Goal: Task Accomplishment & Management: Complete application form

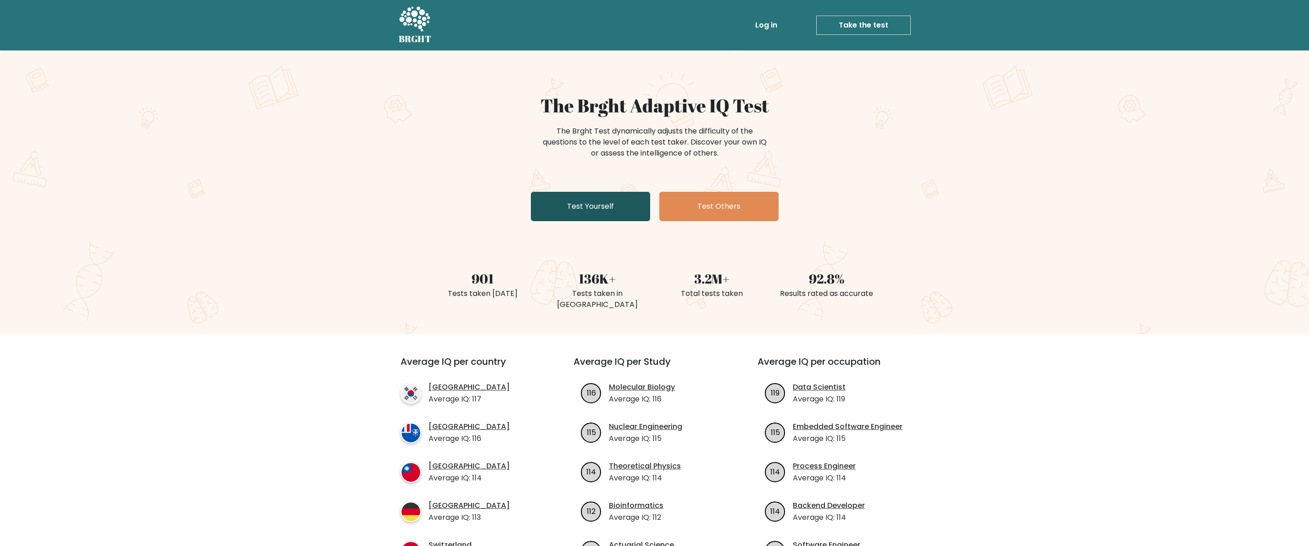
click at [634, 201] on link "Test Yourself" at bounding box center [590, 206] width 119 height 29
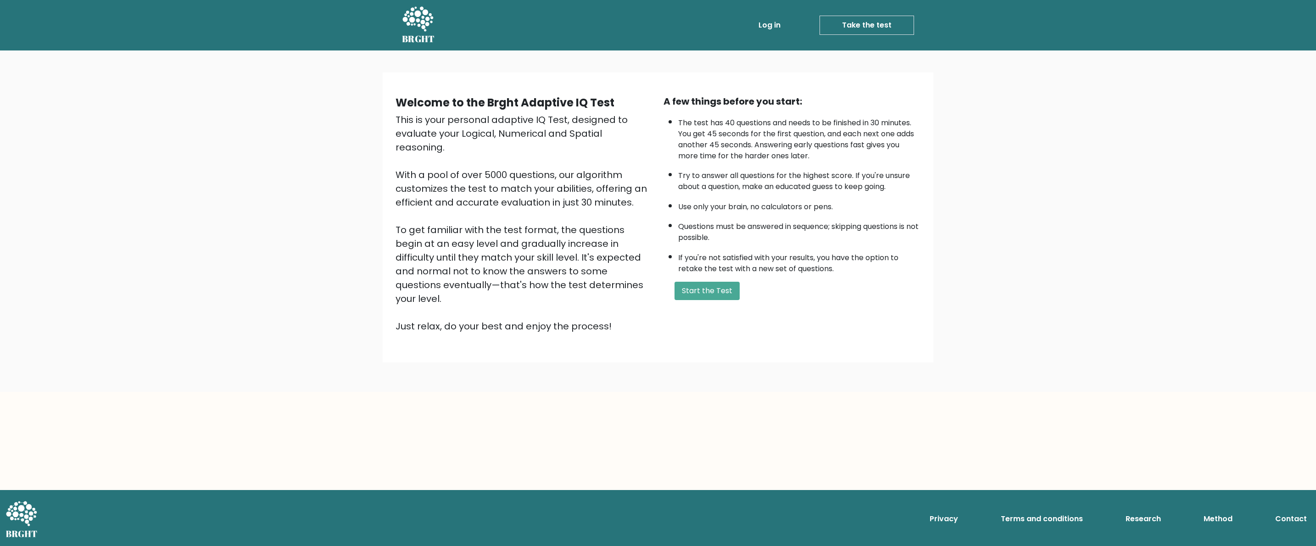
click at [581, 166] on div "This is your personal adaptive IQ Test, designed to evaluate your Logical, Nume…" at bounding box center [524, 223] width 257 height 220
click at [697, 280] on div "A few things before you start: The test has 40 questions and needs to be finish…" at bounding box center [792, 214] width 268 height 239
click at [698, 284] on button "Start the Test" at bounding box center [707, 291] width 65 height 18
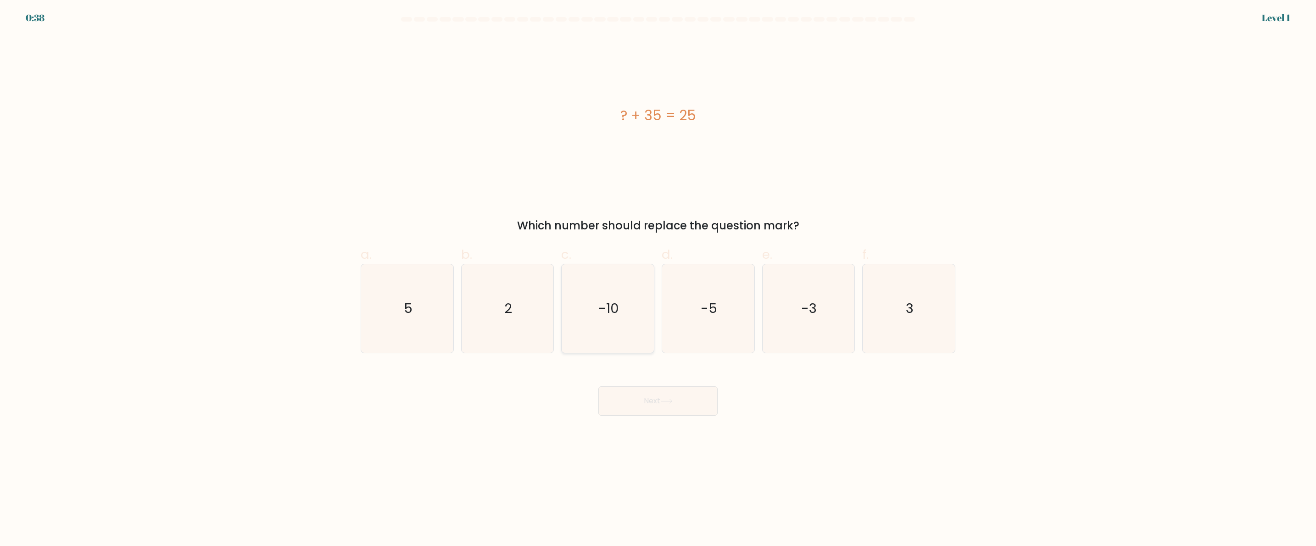
click at [595, 291] on icon "-10" at bounding box center [608, 308] width 89 height 89
click at [658, 279] on input "c. -10" at bounding box center [658, 276] width 0 height 6
radio input "true"
click at [674, 396] on button "Next" at bounding box center [657, 400] width 119 height 29
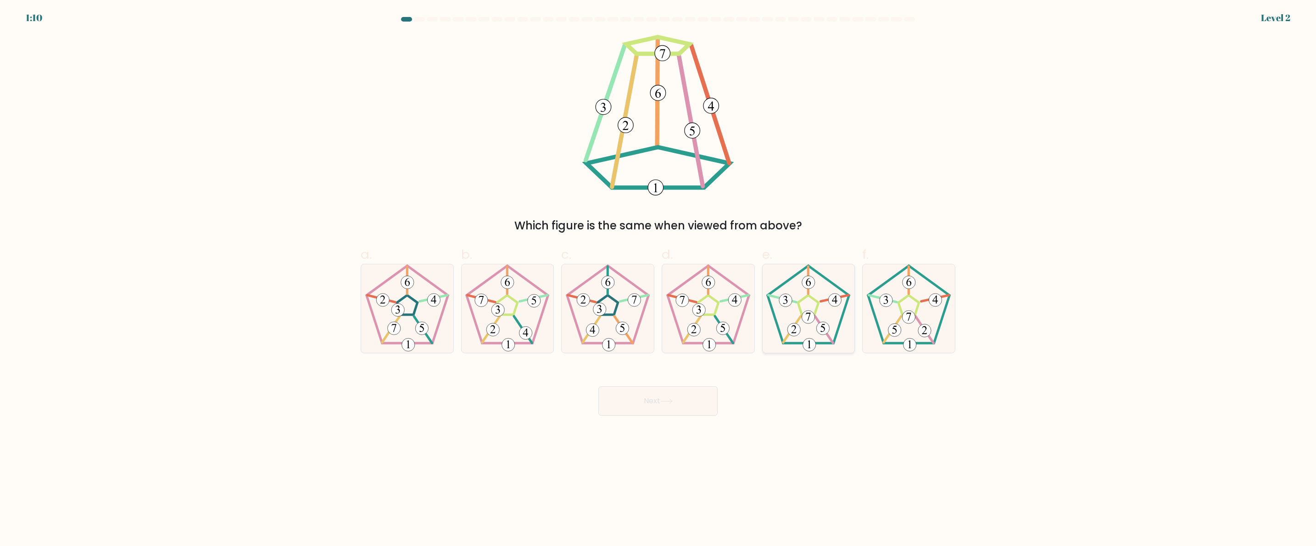
click at [775, 320] on 170 at bounding box center [808, 305] width 81 height 78
click at [658, 279] on input "e." at bounding box center [658, 276] width 0 height 6
radio input "true"
click at [709, 375] on div "Next" at bounding box center [658, 389] width 606 height 51
click at [699, 388] on button "Next" at bounding box center [657, 400] width 119 height 29
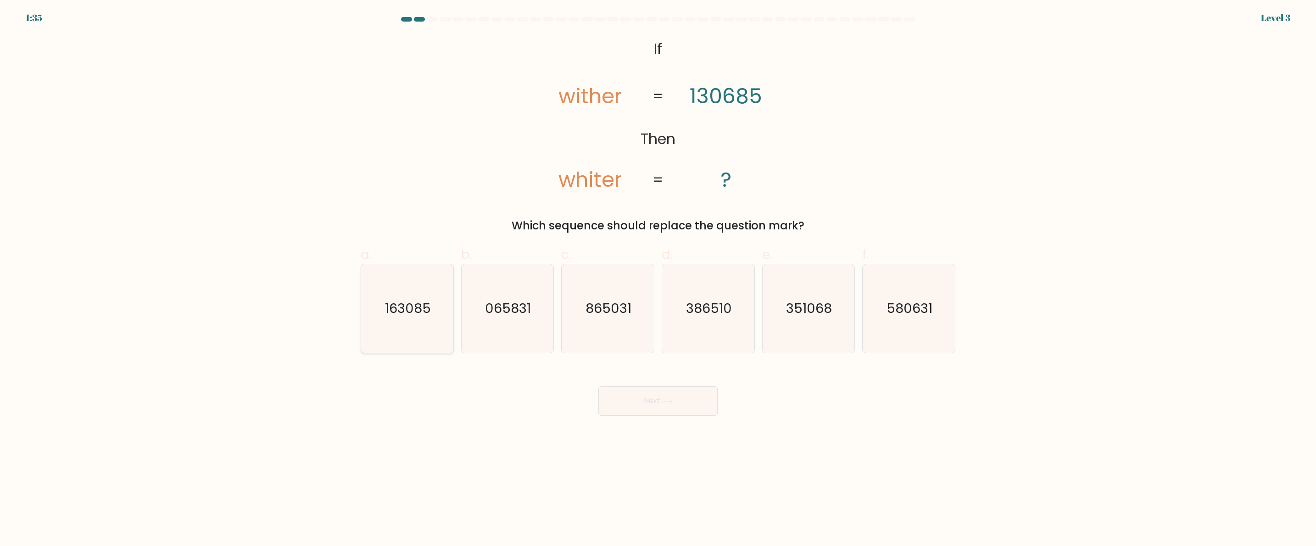
click at [414, 312] on text "163085" at bounding box center [408, 309] width 46 height 18
click at [658, 279] on input "a. 163085" at bounding box center [658, 276] width 0 height 6
radio input "true"
click at [618, 391] on button "Next" at bounding box center [657, 400] width 119 height 29
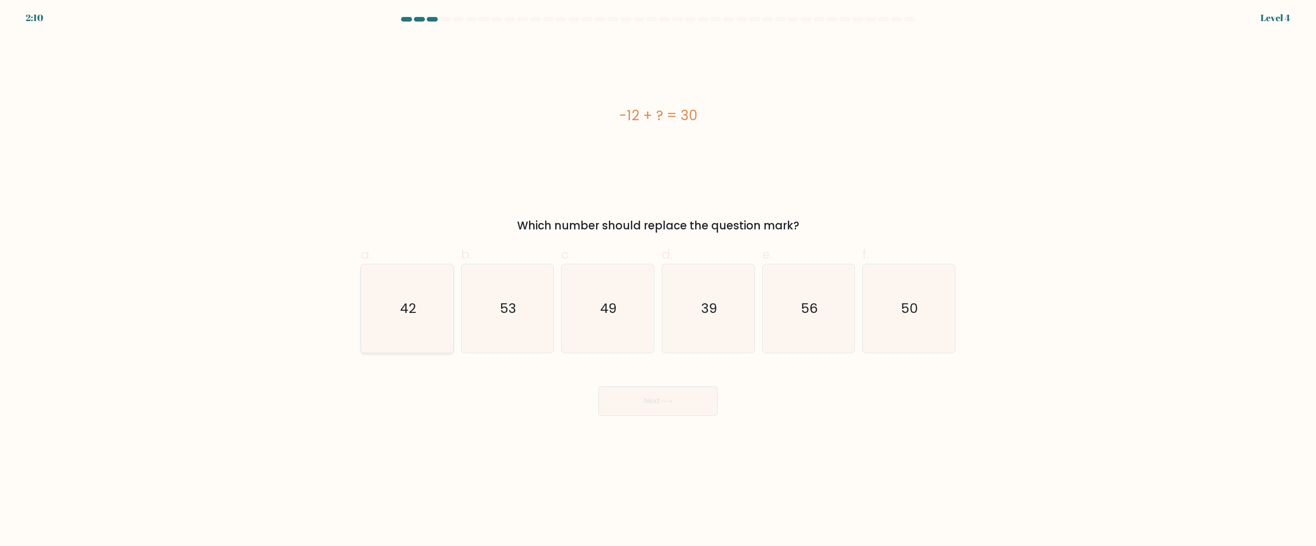
click at [413, 291] on icon "42" at bounding box center [407, 308] width 89 height 89
click at [658, 279] on input "a. 42" at bounding box center [658, 276] width 0 height 6
radio input "true"
click at [641, 406] on button "Next" at bounding box center [657, 400] width 119 height 29
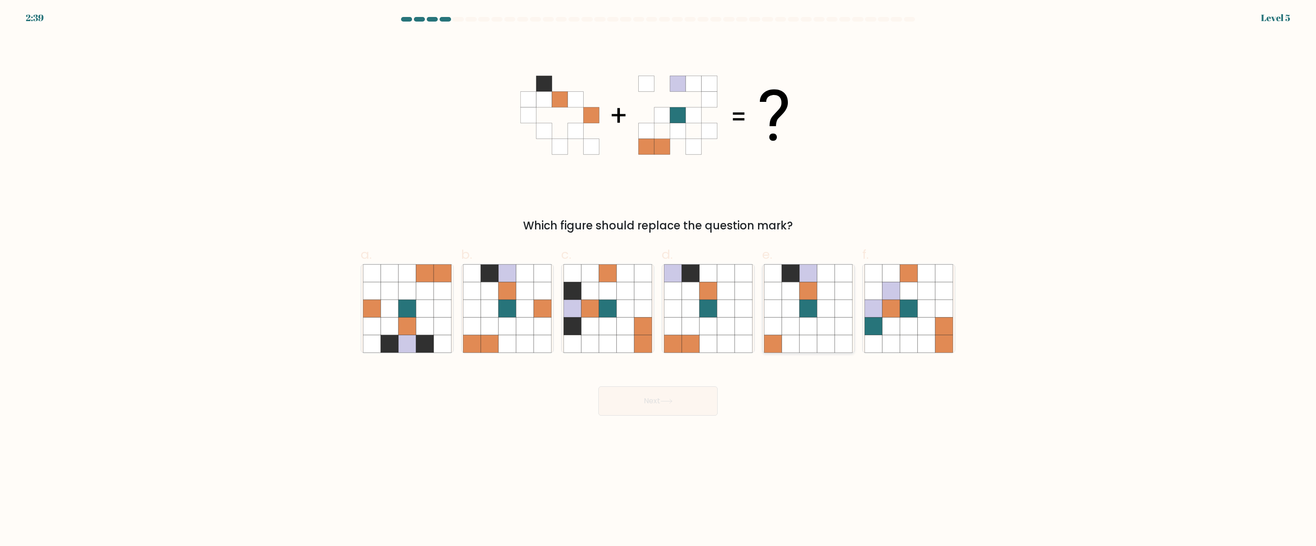
click at [794, 312] on icon at bounding box center [790, 308] width 17 height 17
click at [658, 279] on input "e." at bounding box center [658, 276] width 0 height 6
radio input "true"
click at [675, 318] on icon at bounding box center [672, 326] width 17 height 17
click at [658, 279] on input "d." at bounding box center [658, 276] width 0 height 6
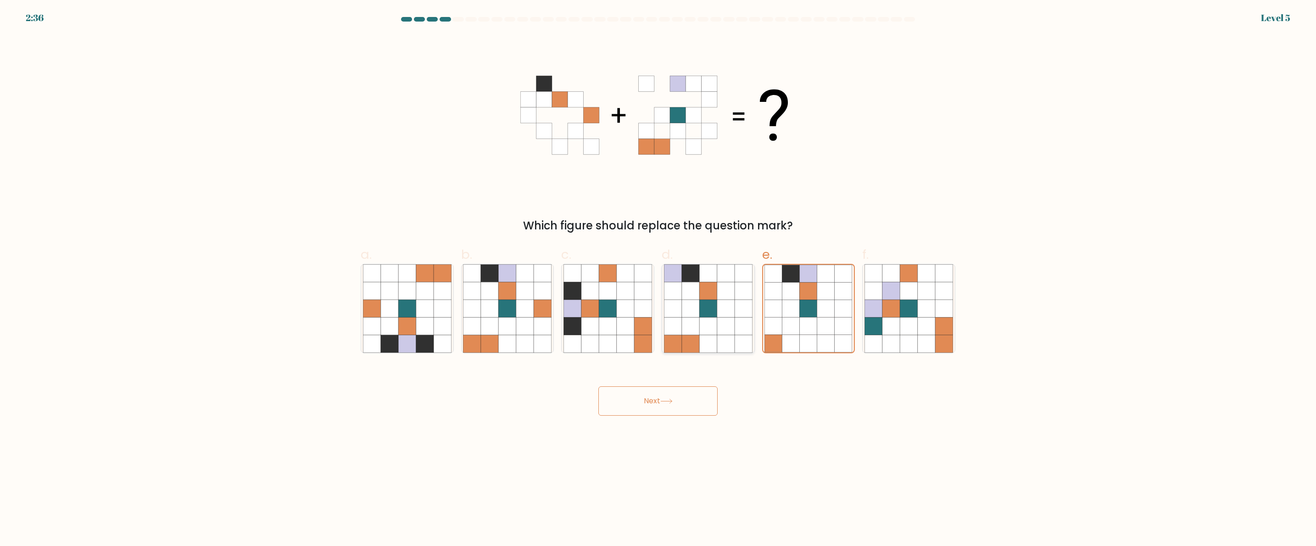
radio input "true"
click at [673, 393] on button "Next" at bounding box center [657, 400] width 119 height 29
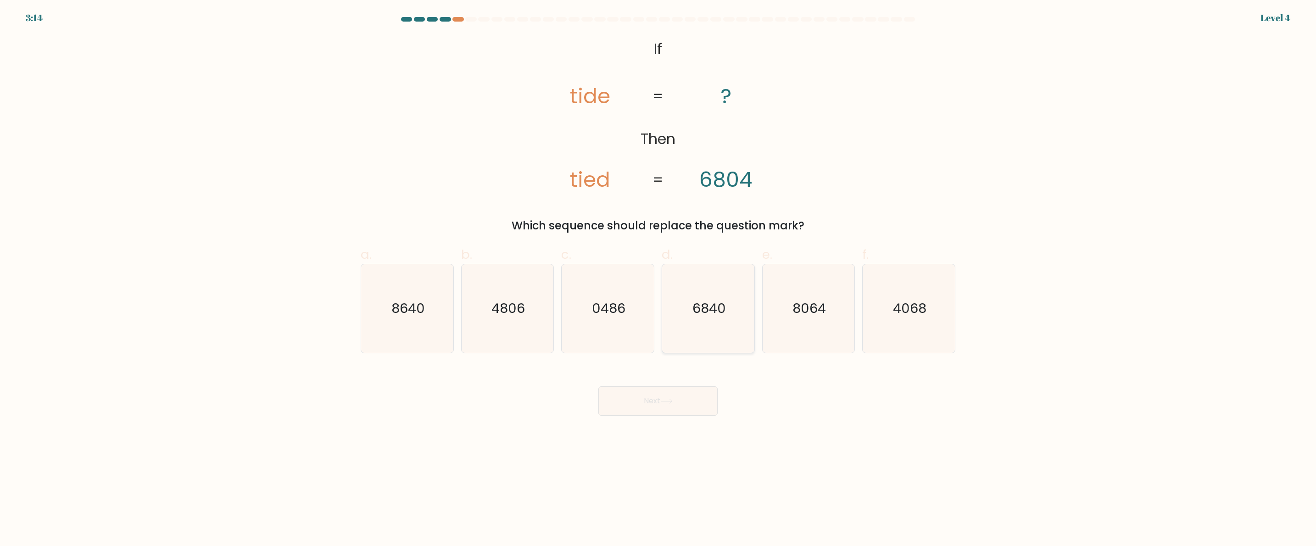
click at [735, 318] on icon "6840" at bounding box center [708, 308] width 89 height 89
click at [658, 279] on input "d. 6840" at bounding box center [658, 276] width 0 height 6
radio input "true"
click at [679, 395] on button "Next" at bounding box center [657, 400] width 119 height 29
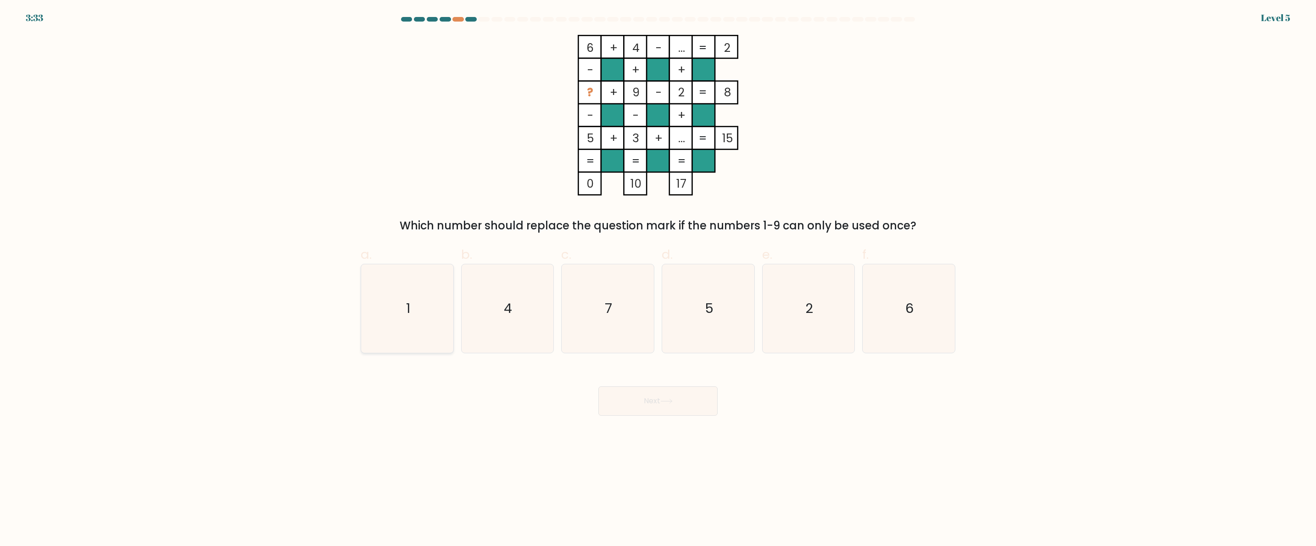
click at [432, 287] on icon "1" at bounding box center [407, 308] width 89 height 89
click at [658, 279] on input "a. 1" at bounding box center [658, 276] width 0 height 6
radio input "true"
click at [640, 391] on button "Next" at bounding box center [657, 400] width 119 height 29
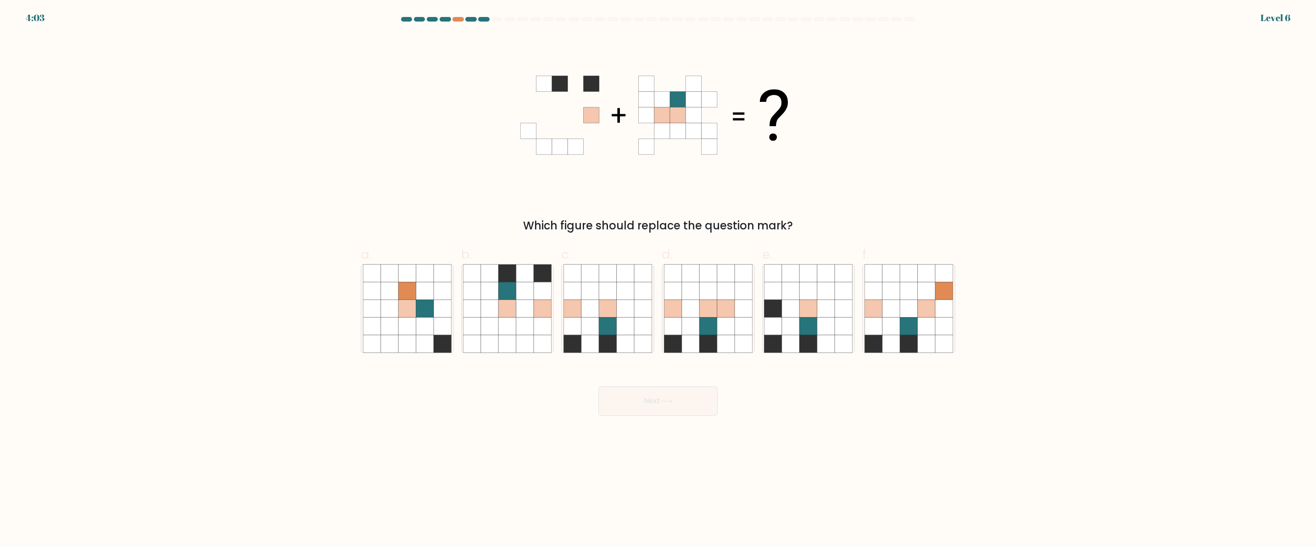
click at [604, 159] on icon at bounding box center [657, 115] width 275 height 161
click at [583, 137] on icon at bounding box center [591, 131] width 16 height 16
click at [704, 143] on icon at bounding box center [710, 147] width 16 height 16
click at [617, 285] on icon at bounding box center [625, 290] width 17 height 17
click at [658, 279] on input "c." at bounding box center [658, 276] width 0 height 6
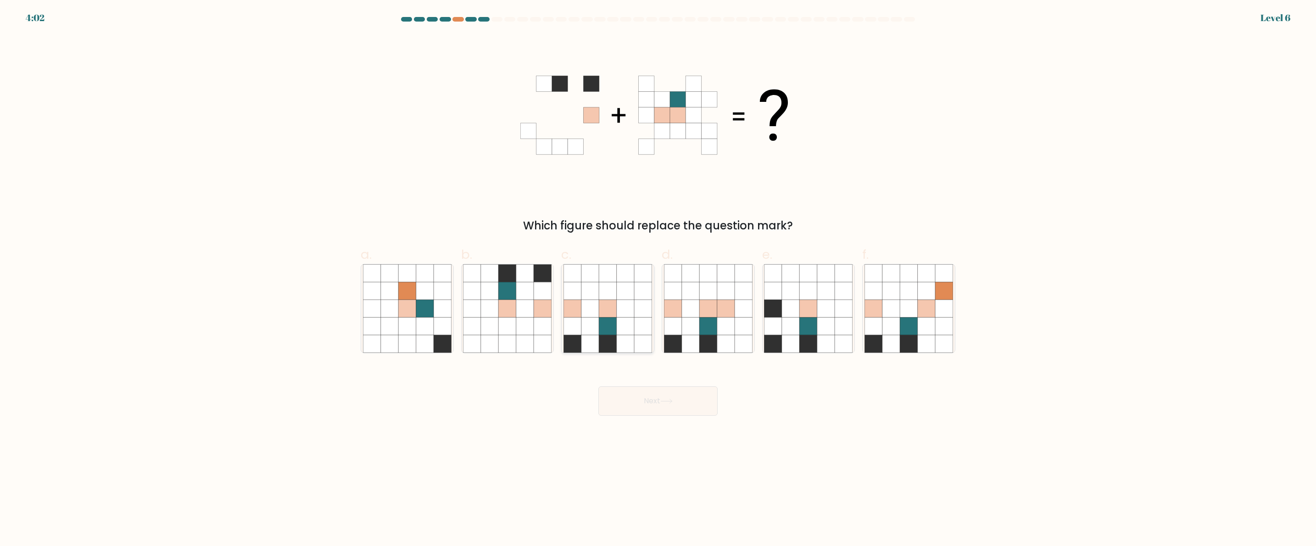
radio input "true"
click at [690, 226] on div "Which figure should replace the question mark?" at bounding box center [658, 226] width 584 height 17
click at [683, 279] on icon at bounding box center [690, 273] width 17 height 17
click at [658, 279] on input "d." at bounding box center [658, 276] width 0 height 6
radio input "true"
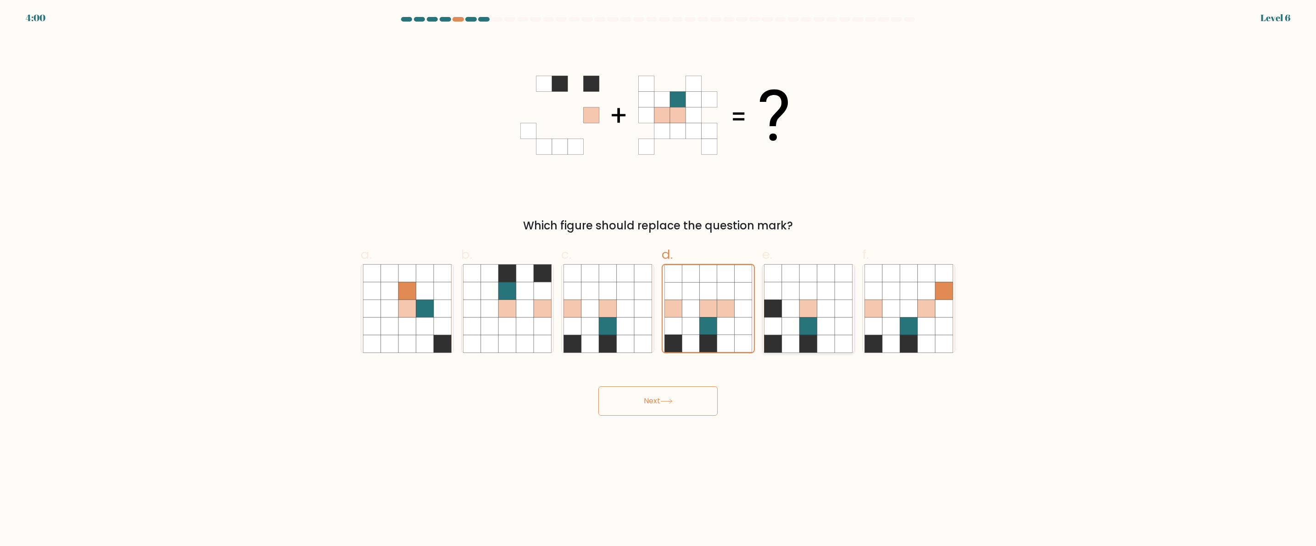
click at [816, 279] on icon at bounding box center [808, 308] width 89 height 89
click at [658, 279] on input "e." at bounding box center [658, 276] width 0 height 6
radio input "true"
click at [1265, 28] on form at bounding box center [658, 216] width 1316 height 399
click at [29, 22] on form at bounding box center [658, 216] width 1316 height 399
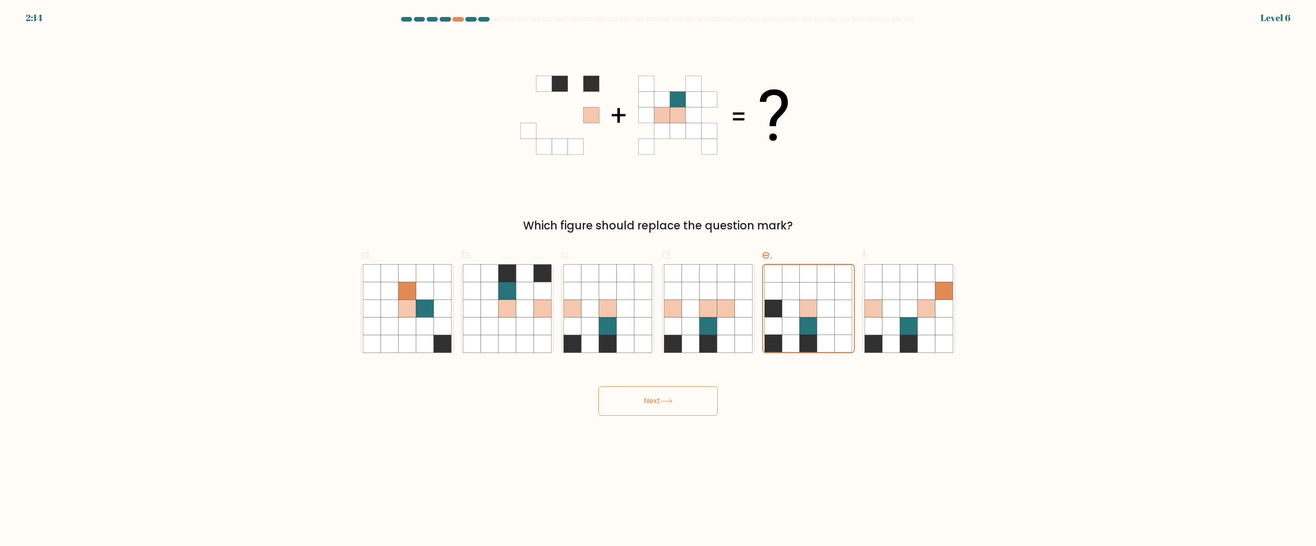
click at [38, 17] on form at bounding box center [658, 216] width 1316 height 399
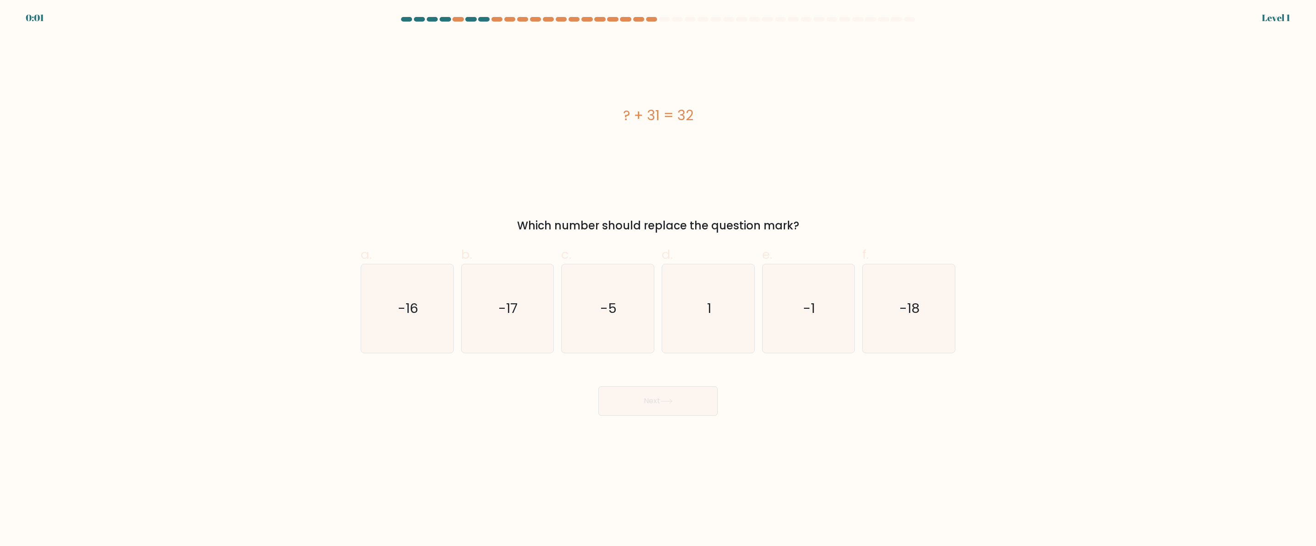
click at [33, 15] on div "0:01" at bounding box center [35, 18] width 18 height 14
click at [33, 15] on div "0:00" at bounding box center [36, 18] width 20 height 14
click at [80, 17] on body "0:00 Level 1 a." at bounding box center [658, 273] width 1316 height 546
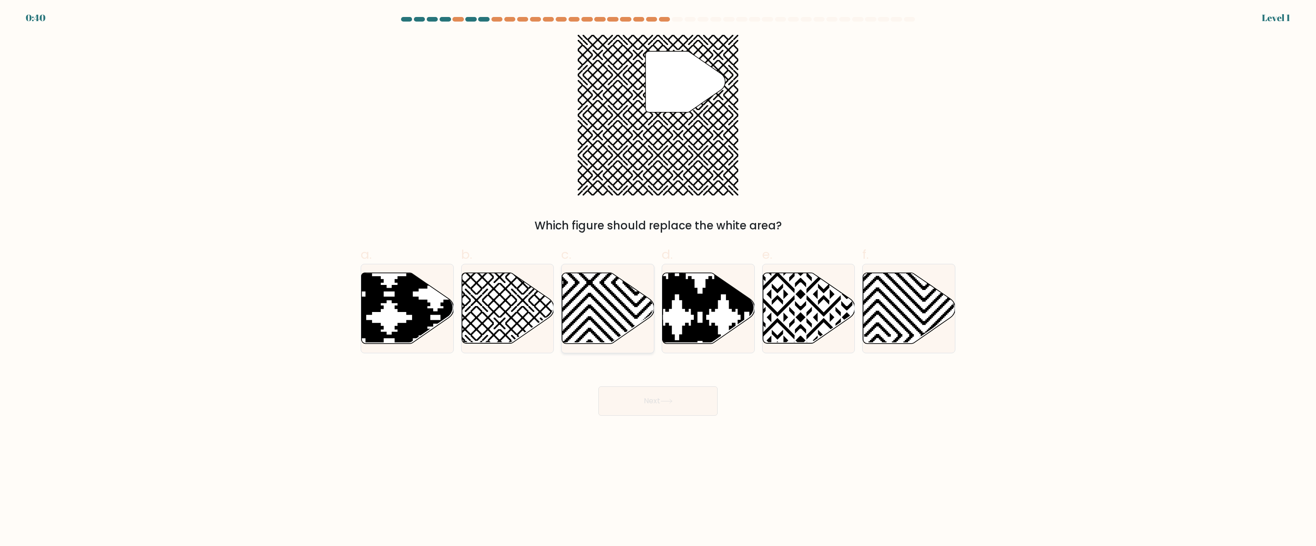
click at [605, 319] on icon at bounding box center [608, 309] width 92 height 72
click at [658, 279] on input "c." at bounding box center [658, 276] width 0 height 6
radio input "true"
click at [25, 15] on div "0:34 Level 1" at bounding box center [658, 12] width 1316 height 25
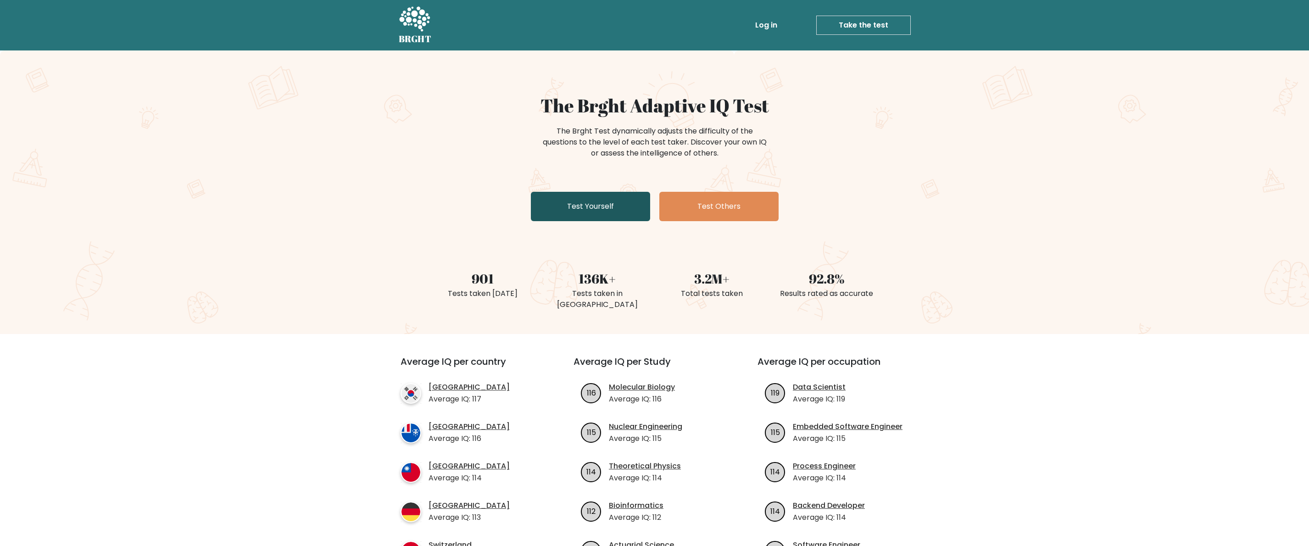
click at [630, 201] on link "Test Yourself" at bounding box center [590, 206] width 119 height 29
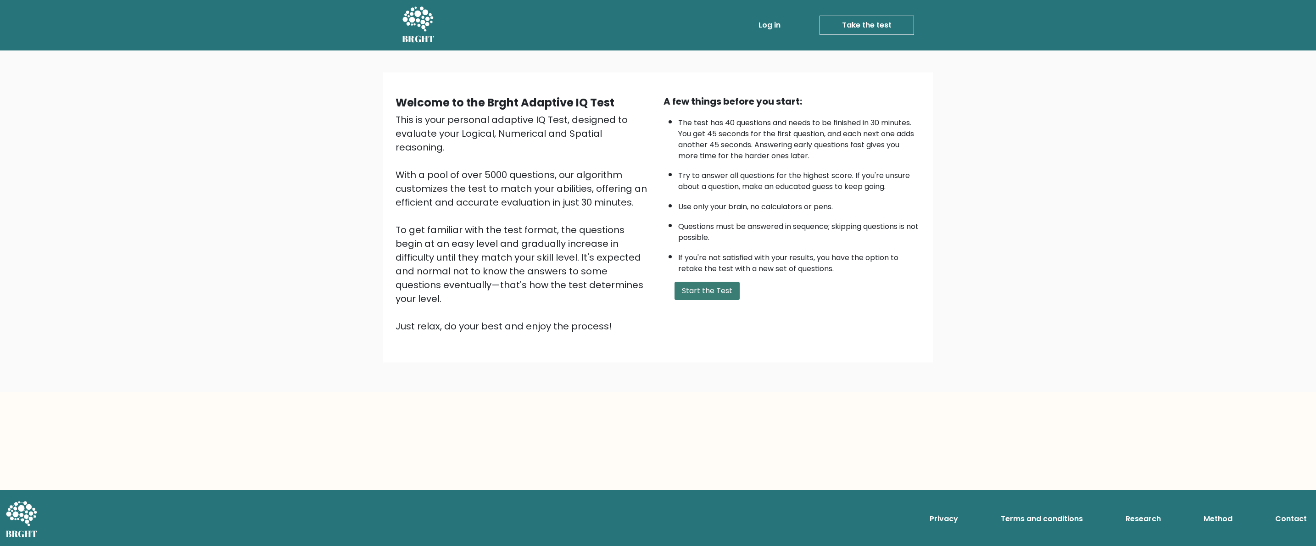
click at [705, 287] on button "Start the Test" at bounding box center [707, 291] width 65 height 18
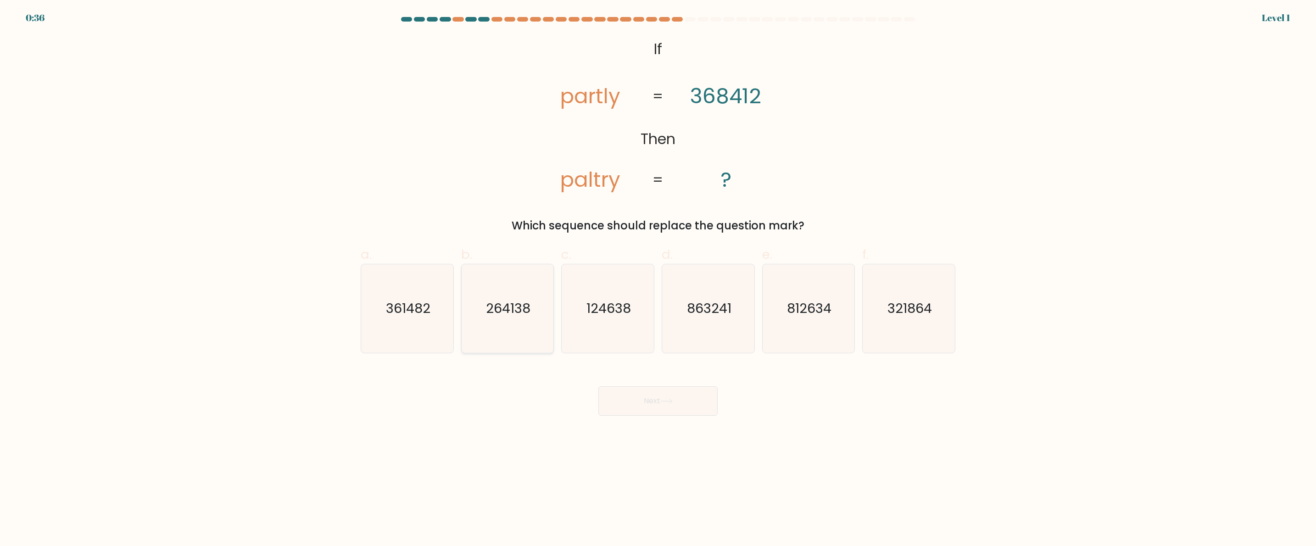
click at [513, 292] on icon "264138" at bounding box center [507, 308] width 89 height 89
click at [658, 279] on input "b. 264138" at bounding box center [658, 276] width 0 height 6
radio input "true"
click at [649, 404] on button "Next" at bounding box center [657, 400] width 119 height 29
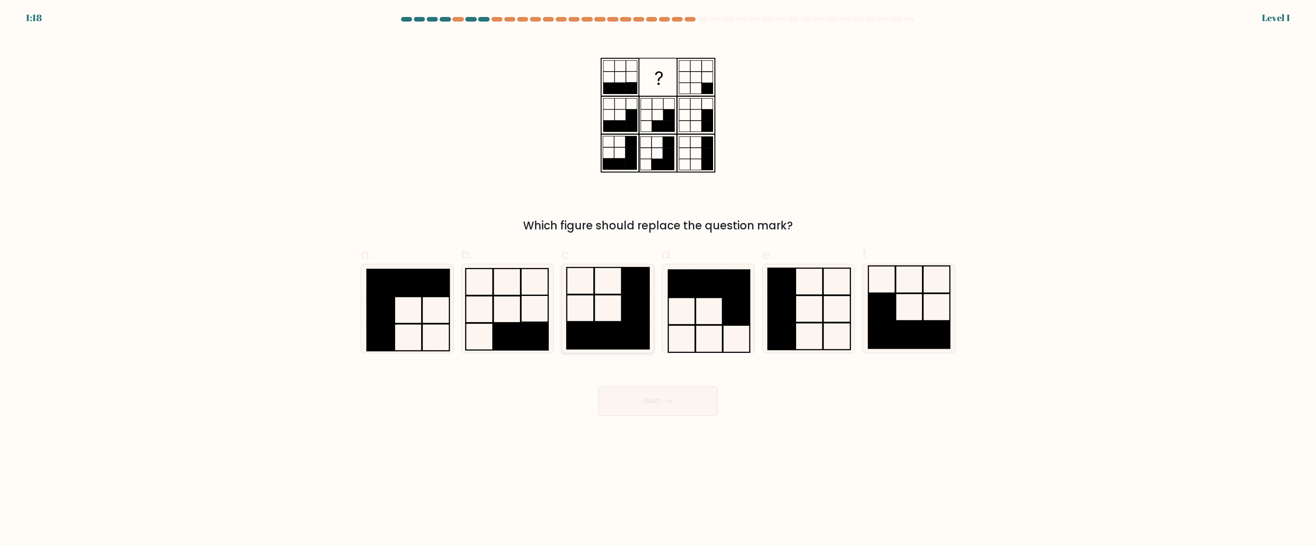
click at [620, 307] on icon at bounding box center [608, 308] width 89 height 89
click at [658, 279] on input "c." at bounding box center [658, 276] width 0 height 6
radio input "true"
click at [647, 406] on button "Next" at bounding box center [657, 400] width 119 height 29
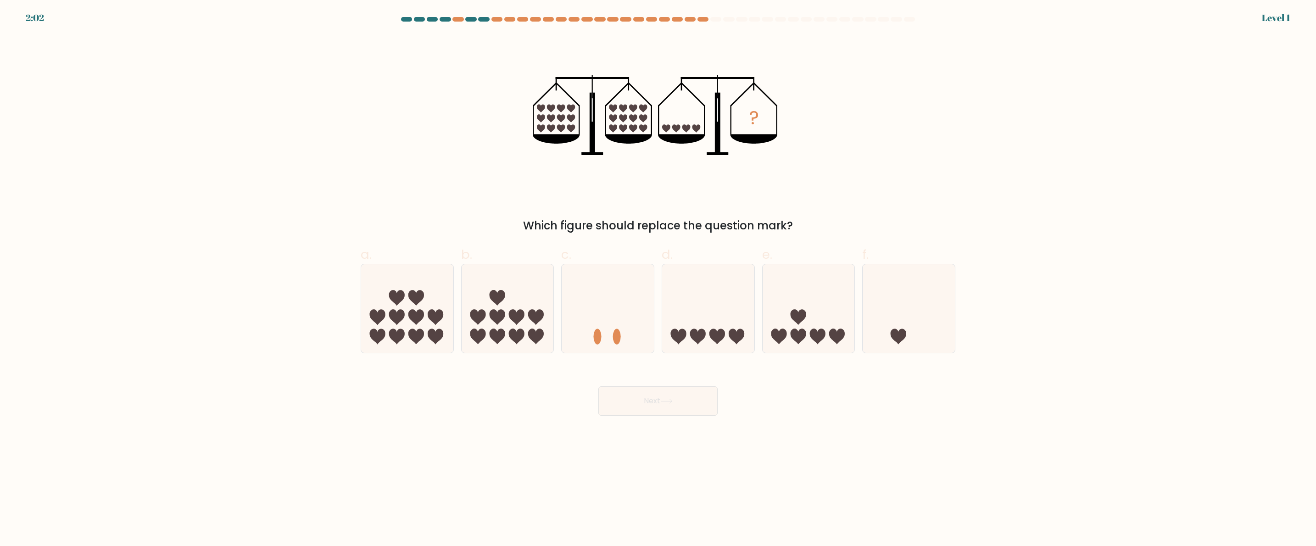
click at [686, 357] on form at bounding box center [658, 216] width 1316 height 399
click at [690, 329] on icon at bounding box center [708, 309] width 92 height 76
click at [658, 279] on input "d." at bounding box center [658, 276] width 0 height 6
radio input "true"
click at [664, 393] on button "Next" at bounding box center [657, 400] width 119 height 29
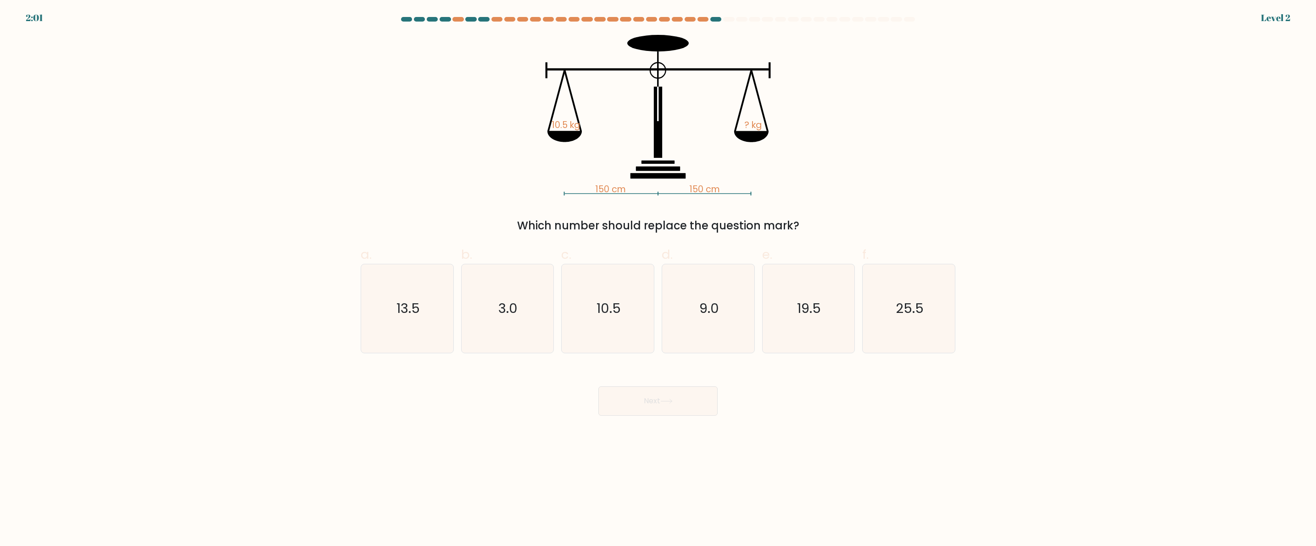
drag, startPoint x: 550, startPoint y: 315, endPoint x: 560, endPoint y: 322, distance: 12.2
click at [551, 315] on icon "3.0" at bounding box center [507, 308] width 89 height 89
click at [658, 279] on input "b. 3.0" at bounding box center [658, 276] width 0 height 6
radio input "true"
click at [631, 407] on button "Next" at bounding box center [657, 400] width 119 height 29
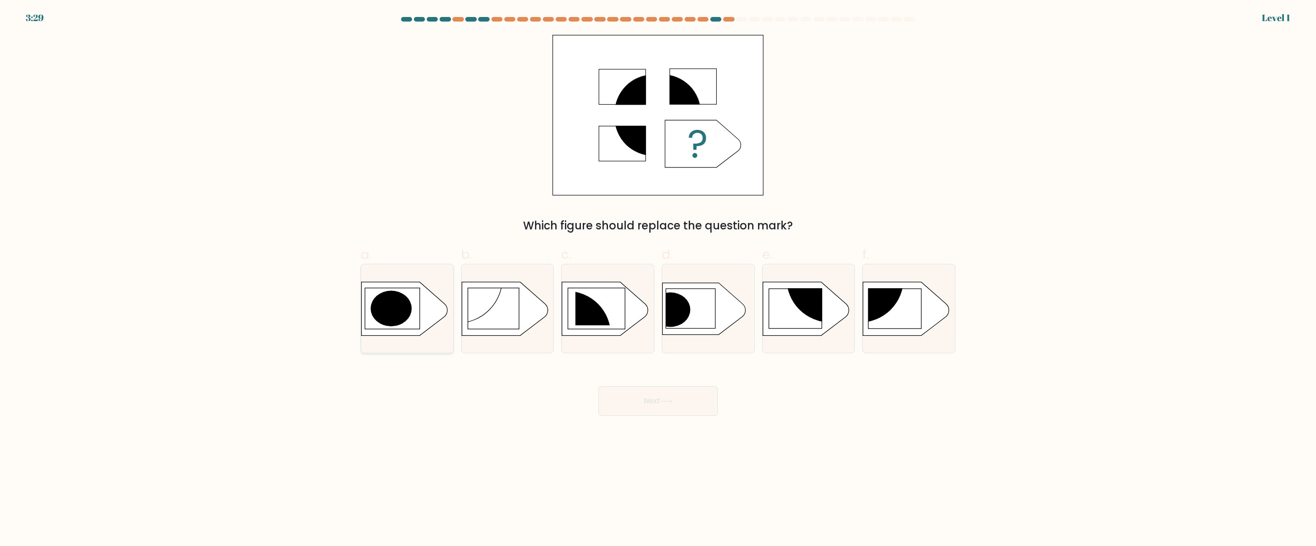
click at [429, 305] on icon at bounding box center [405, 309] width 86 height 54
click at [658, 279] on input "a." at bounding box center [658, 276] width 0 height 6
radio input "true"
click at [636, 402] on button "Next" at bounding box center [657, 400] width 119 height 29
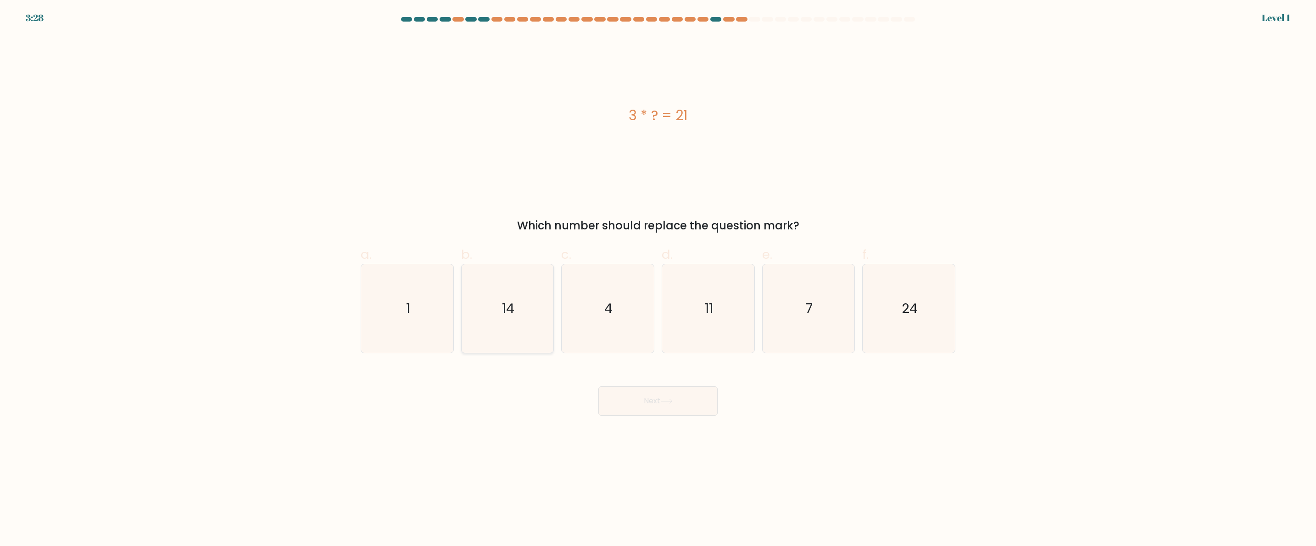
click at [494, 312] on icon "14" at bounding box center [507, 308] width 89 height 89
click at [658, 279] on input "b. 14" at bounding box center [658, 276] width 0 height 6
radio input "true"
click at [652, 407] on button "Next" at bounding box center [657, 400] width 119 height 29
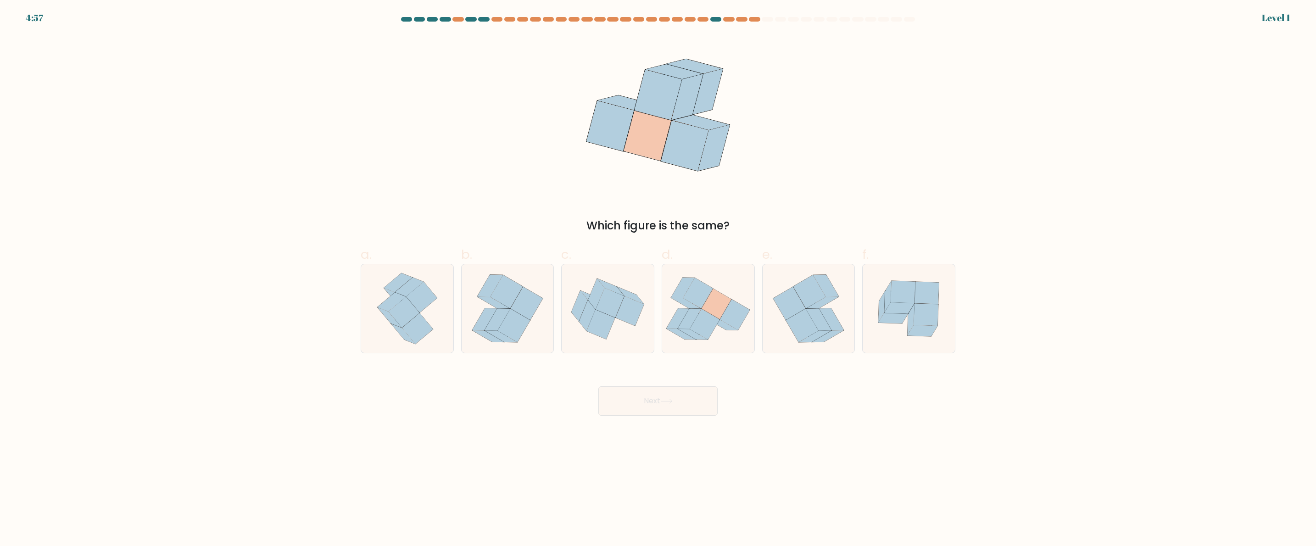
click at [823, 343] on icon at bounding box center [809, 308] width 80 height 89
click at [658, 279] on input "e." at bounding box center [658, 276] width 0 height 6
radio input "true"
click at [663, 404] on button "Next" at bounding box center [657, 400] width 119 height 29
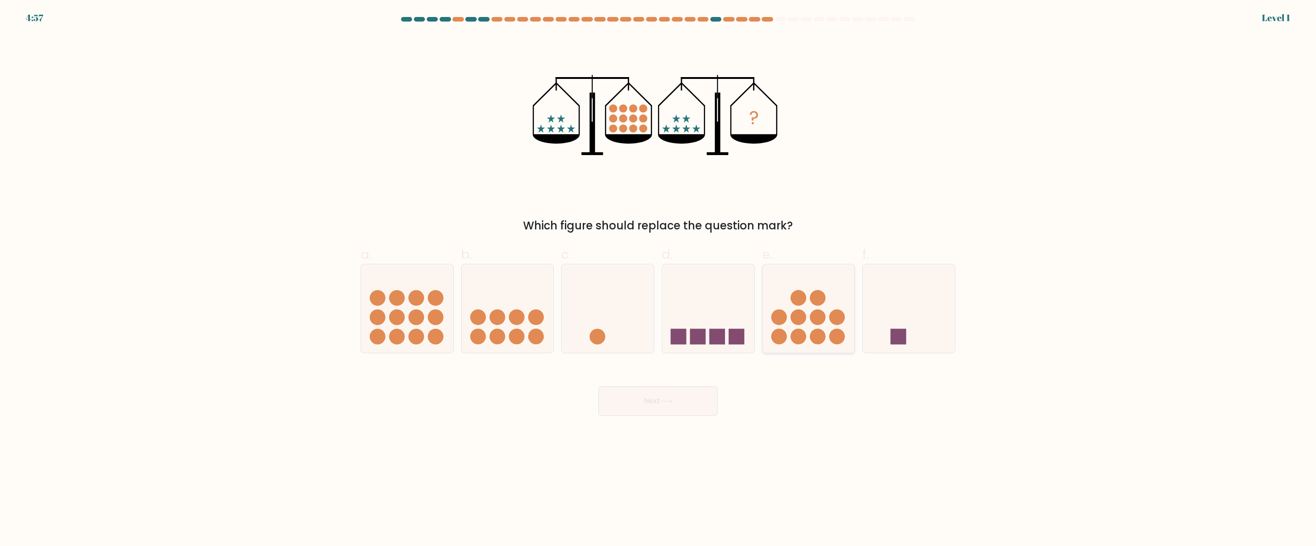
click at [854, 341] on div at bounding box center [808, 308] width 93 height 89
click at [658, 279] on input "e." at bounding box center [658, 276] width 0 height 6
radio input "true"
drag, startPoint x: 659, startPoint y: 388, endPoint x: 661, endPoint y: 394, distance: 5.8
click at [661, 394] on button "Next" at bounding box center [657, 400] width 119 height 29
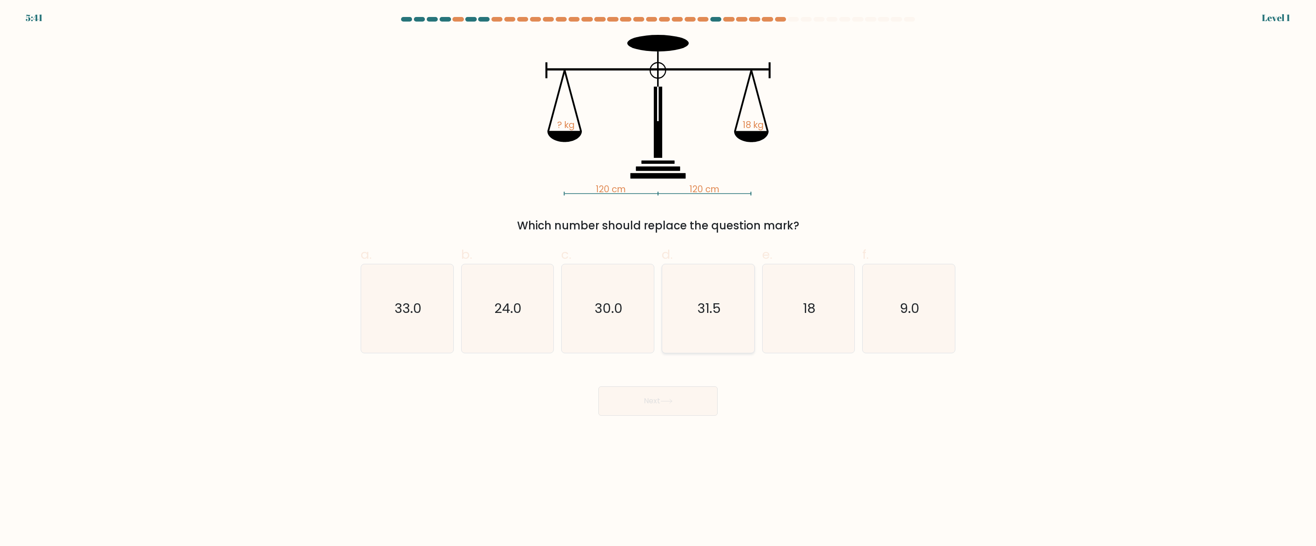
click at [725, 341] on icon "31.5" at bounding box center [708, 308] width 89 height 89
click at [658, 279] on input "d. 31.5" at bounding box center [658, 276] width 0 height 6
radio input "true"
click at [681, 405] on button "Next" at bounding box center [657, 400] width 119 height 29
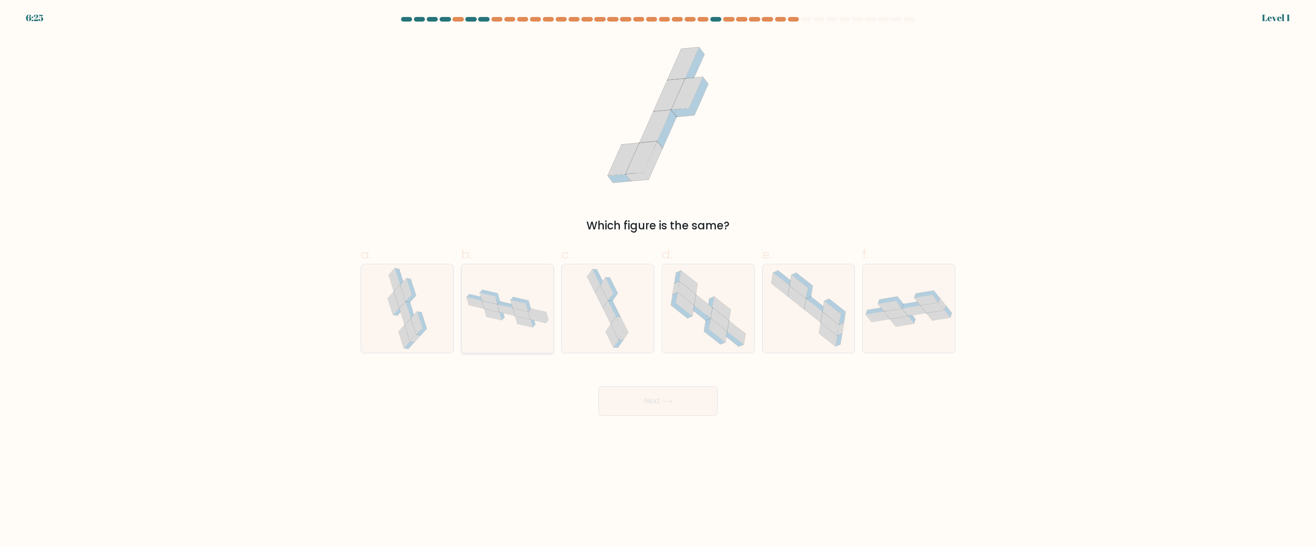
drag, startPoint x: 516, startPoint y: 313, endPoint x: 558, endPoint y: 335, distance: 47.2
click at [528, 321] on icon at bounding box center [508, 308] width 92 height 45
click at [658, 279] on input "b." at bounding box center [658, 276] width 0 height 6
radio input "true"
click at [680, 419] on body "7:09 Level 1" at bounding box center [658, 273] width 1316 height 546
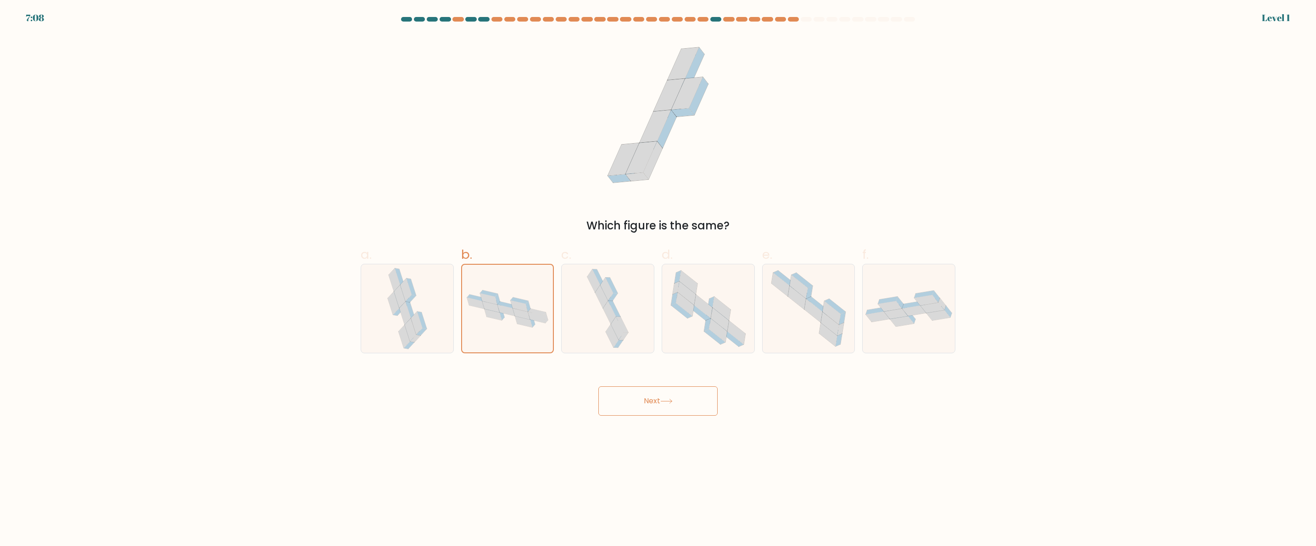
click at [627, 394] on button "Next" at bounding box center [657, 400] width 119 height 29
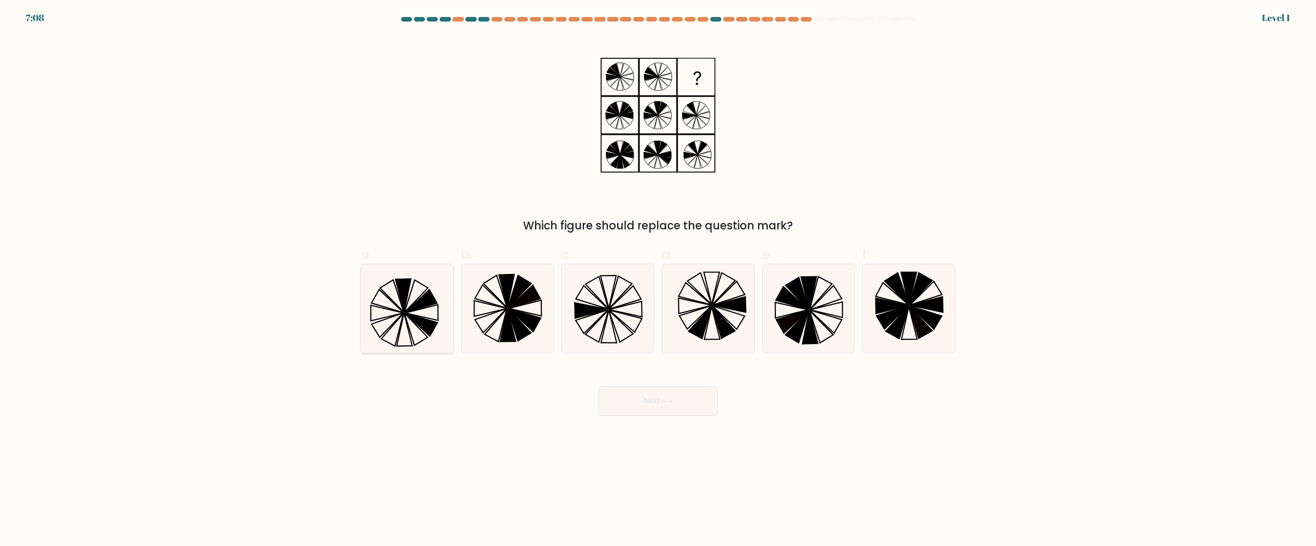
click at [420, 326] on icon at bounding box center [421, 324] width 32 height 23
click at [658, 279] on input "a." at bounding box center [658, 276] width 0 height 6
radio input "true"
drag, startPoint x: 658, startPoint y: 413, endPoint x: 608, endPoint y: 400, distance: 52.3
click at [658, 413] on button "Next" at bounding box center [657, 400] width 119 height 29
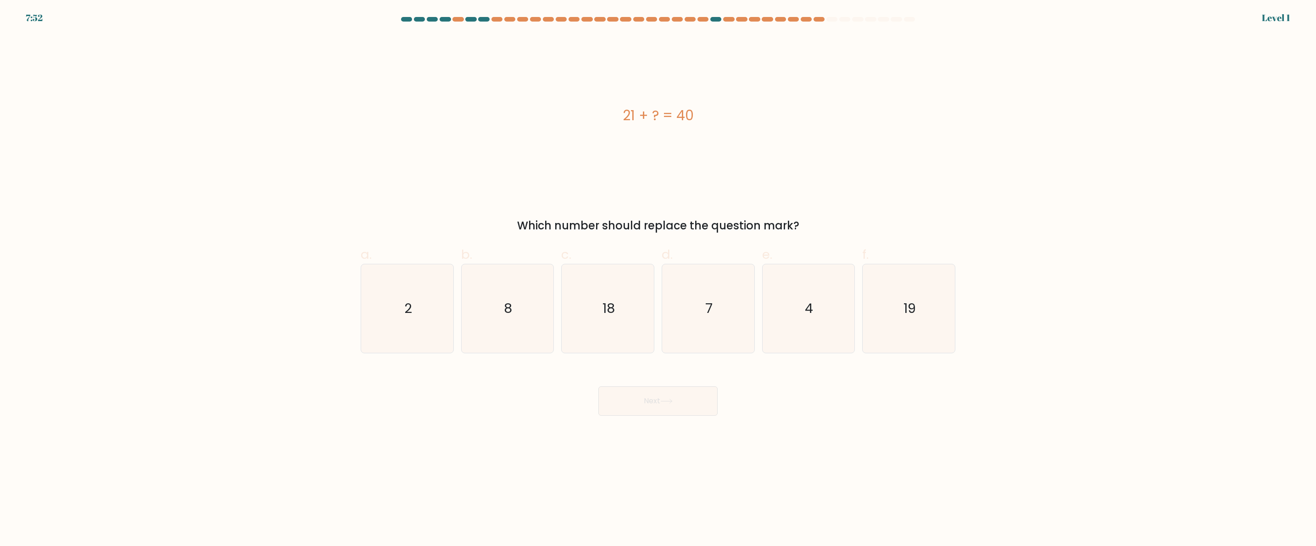
drag, startPoint x: 441, startPoint y: 326, endPoint x: 532, endPoint y: 363, distance: 98.4
click at [444, 328] on icon "2" at bounding box center [407, 308] width 89 height 89
click at [658, 279] on input "a. 2" at bounding box center [658, 276] width 0 height 6
radio input "true"
click at [635, 405] on button "Next" at bounding box center [657, 400] width 119 height 29
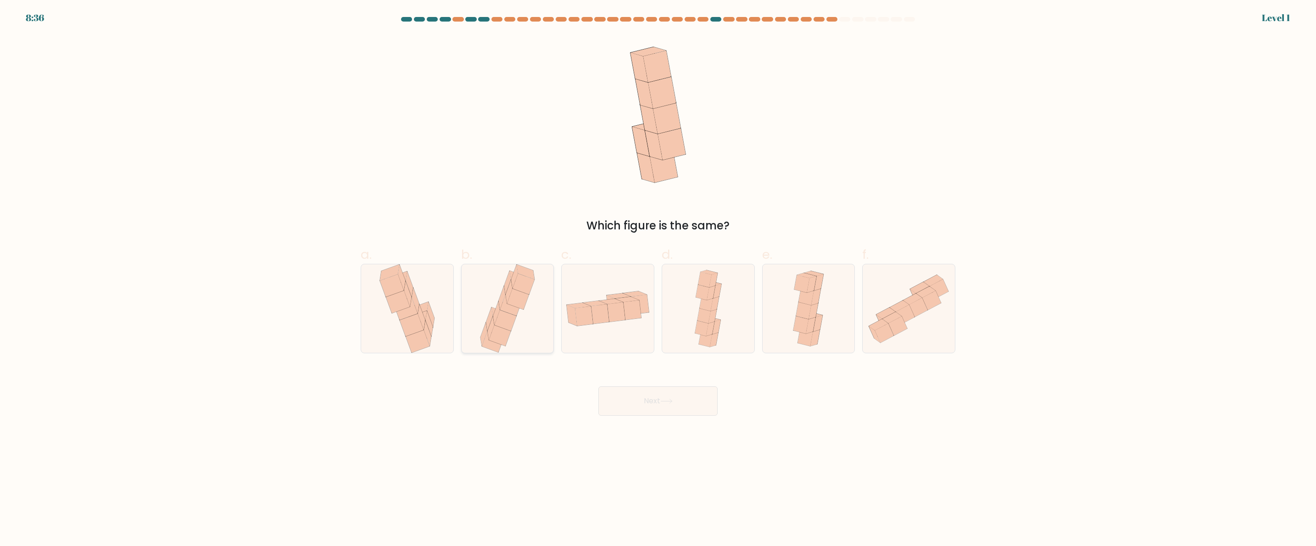
click at [482, 320] on icon at bounding box center [508, 308] width 60 height 89
click at [658, 279] on input "b." at bounding box center [658, 276] width 0 height 6
radio input "true"
drag, startPoint x: 666, startPoint y: 390, endPoint x: 671, endPoint y: 388, distance: 5.2
click at [666, 390] on button "Next" at bounding box center [657, 400] width 119 height 29
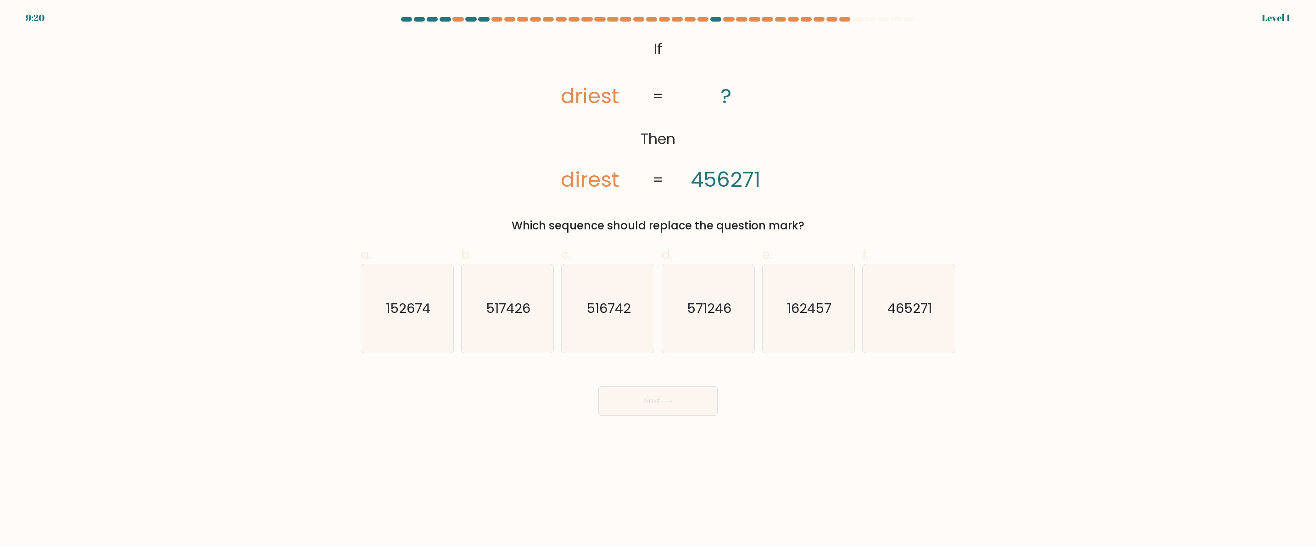
click at [856, 336] on div "e. 162457" at bounding box center [809, 299] width 100 height 108
click at [676, 391] on button "Next" at bounding box center [657, 400] width 119 height 29
click at [916, 320] on icon "465271" at bounding box center [909, 308] width 89 height 89
click at [631, 408] on button "Next" at bounding box center [657, 400] width 119 height 29
click at [818, 275] on icon "162457" at bounding box center [808, 308] width 89 height 89
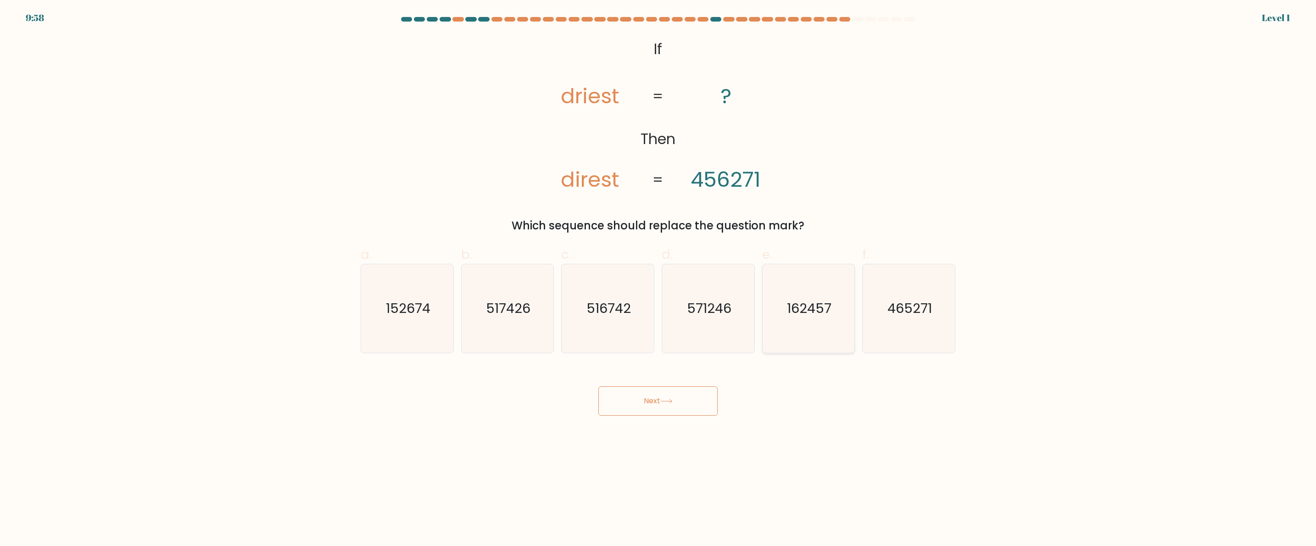
click at [658, 275] on input "e. 162457" at bounding box center [658, 276] width 0 height 6
radio input "true"
click at [704, 406] on button "Next" at bounding box center [657, 400] width 119 height 29
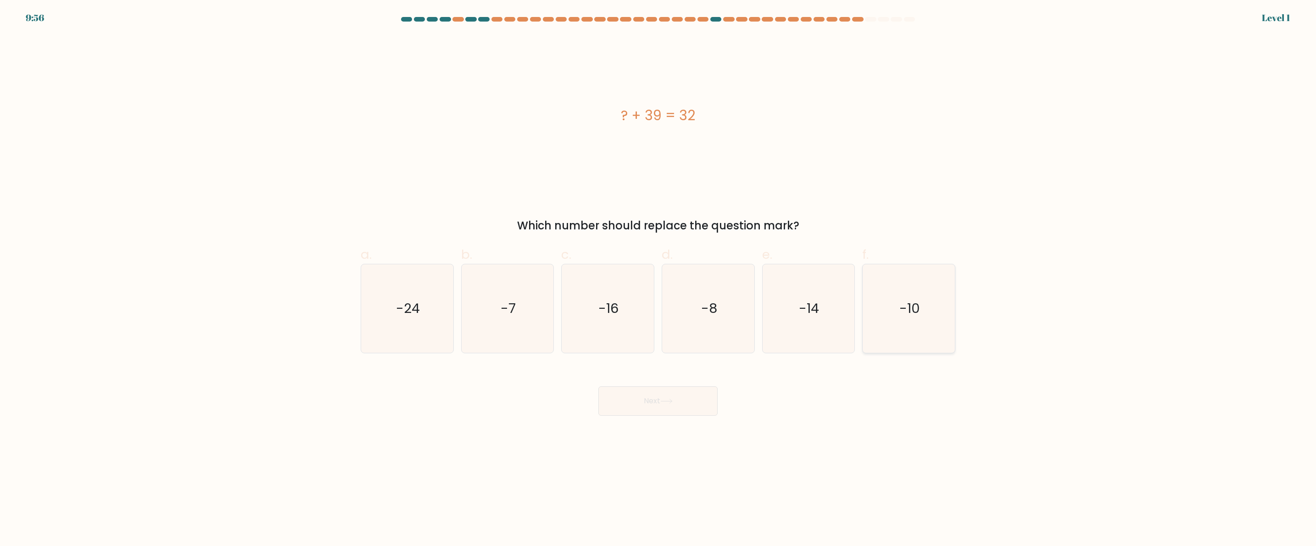
click at [869, 299] on icon "-10" at bounding box center [909, 308] width 89 height 89
click at [658, 279] on input "f. -10" at bounding box center [658, 276] width 0 height 6
radio input "true"
click at [678, 391] on button "Next" at bounding box center [657, 400] width 119 height 29
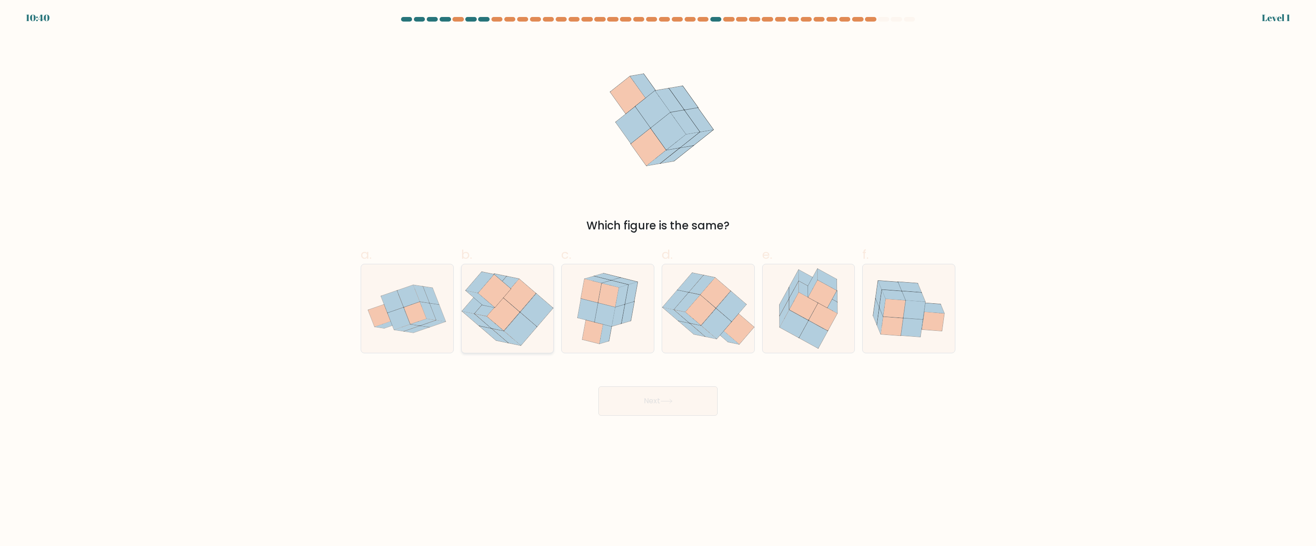
drag, startPoint x: 418, startPoint y: 335, endPoint x: 486, endPoint y: 329, distance: 69.2
click at [418, 335] on icon at bounding box center [407, 308] width 92 height 69
click at [658, 279] on input "a." at bounding box center [658, 276] width 0 height 6
radio input "true"
click at [637, 393] on button "Next" at bounding box center [657, 400] width 119 height 29
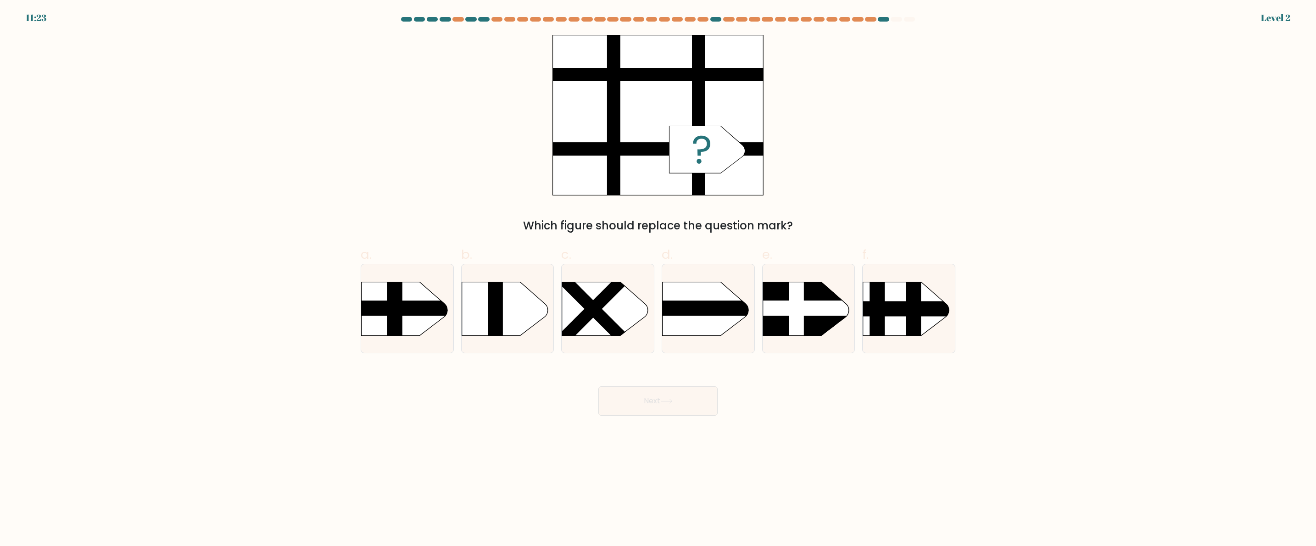
click at [572, 331] on rect at bounding box center [592, 309] width 133 height 133
click at [658, 279] on input "c." at bounding box center [658, 276] width 0 height 6
radio input "true"
click at [642, 394] on button "Next" at bounding box center [657, 400] width 119 height 29
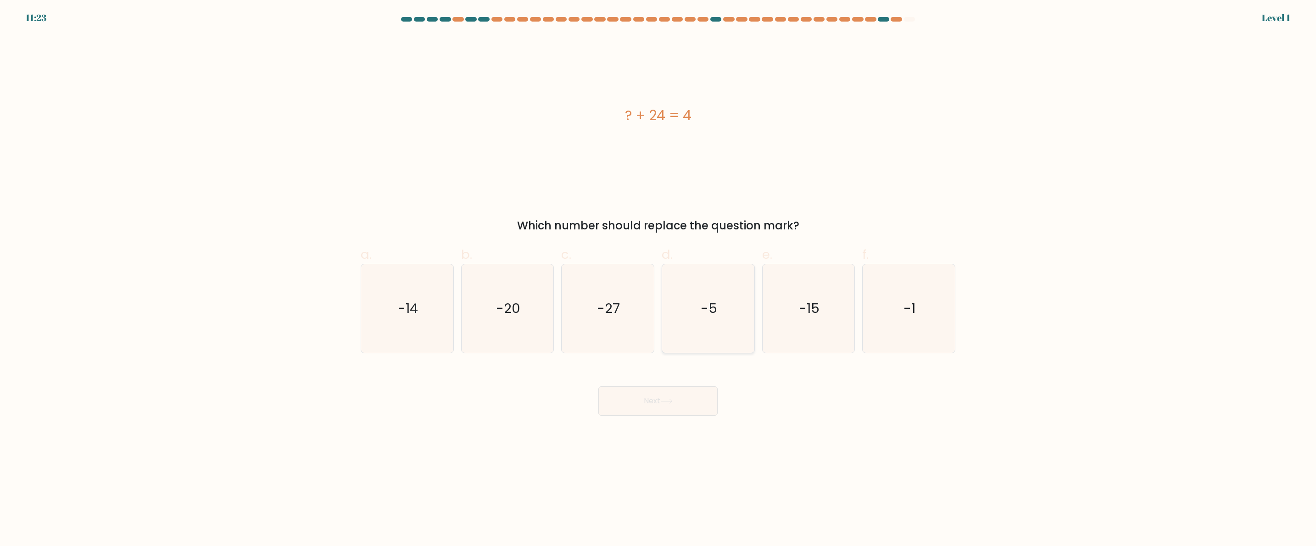
click at [712, 308] on text "-5" at bounding box center [709, 309] width 17 height 18
click at [658, 279] on input "d. -5" at bounding box center [658, 276] width 0 height 6
radio input "true"
click at [668, 391] on button "Next" at bounding box center [657, 400] width 119 height 29
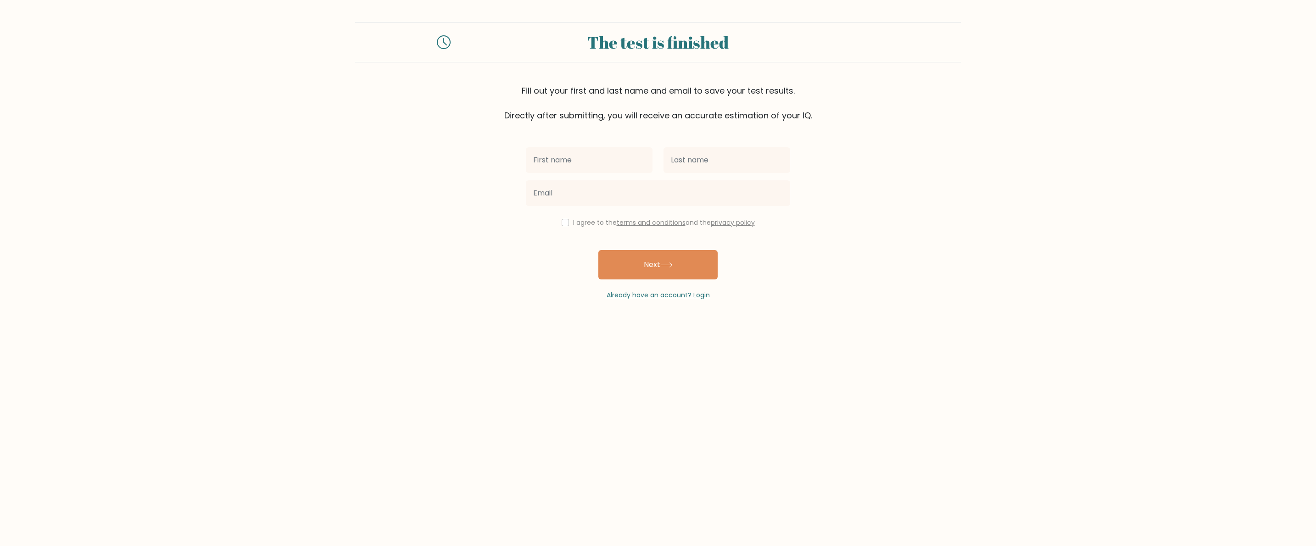
click at [611, 36] on div "The test is finished" at bounding box center [658, 42] width 393 height 25
click at [668, 42] on div "The test is finished" at bounding box center [658, 42] width 393 height 25
click at [686, 41] on div "The test is finished" at bounding box center [658, 42] width 393 height 25
